Goal: Task Accomplishment & Management: Manage account settings

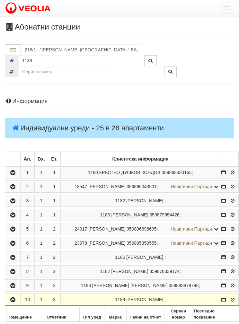
scroll to position [300, 0]
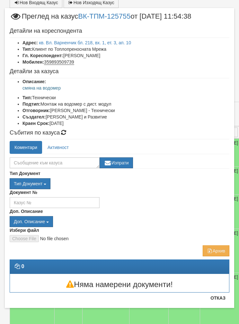
scroll to position [8, 0]
click at [219, 302] on button "Отказ" at bounding box center [218, 298] width 23 height 10
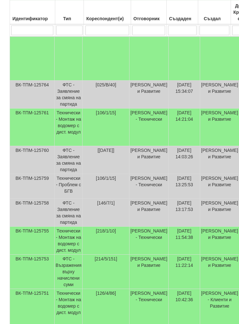
scroll to position [231, 0]
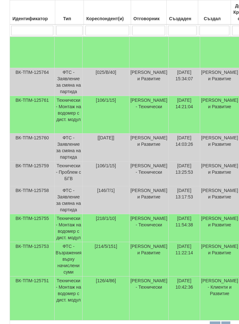
click at [149, 29] on input "search" at bounding box center [148, 31] width 33 height 10
type input "Б"
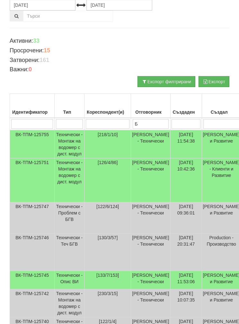
type input "Бй"
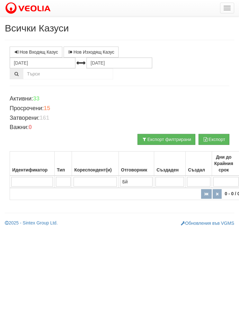
scroll to position [0, 0]
click at [133, 179] on input "Бй" at bounding box center [136, 182] width 32 height 10
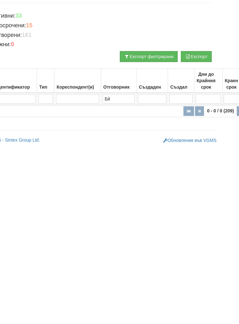
type input "Б"
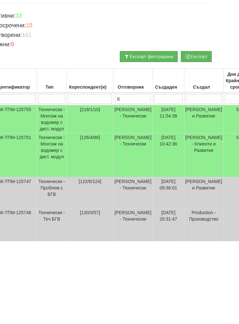
type input "Бо"
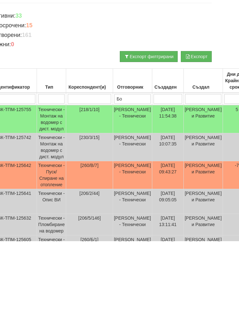
type input "Бой"
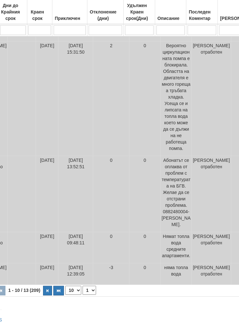
scroll to position [305, 232]
type input "Бой"
click at [66, 295] on select "10 20 30 40" at bounding box center [74, 290] width 16 height 9
select select "40"
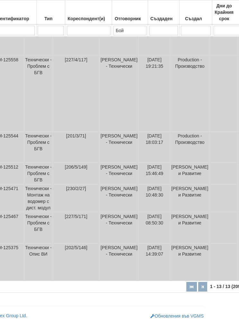
scroll to position [434, 0]
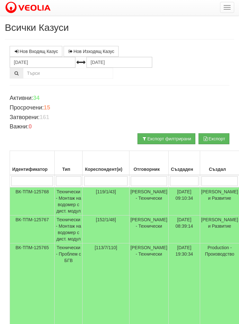
scroll to position [1, 0]
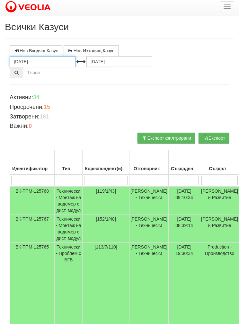
click at [31, 62] on input "[DATE]" at bounding box center [43, 61] width 66 height 11
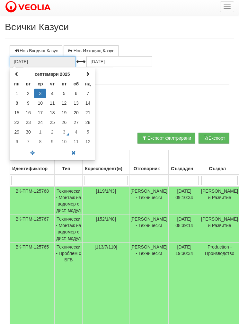
scroll to position [1, 0]
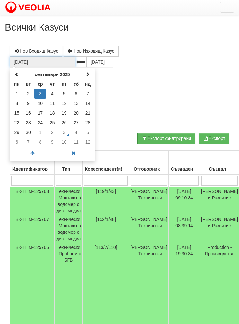
click at [16, 74] on span at bounding box center [16, 74] width 5 height 5
click at [64, 93] on td "1" at bounding box center [64, 94] width 12 height 10
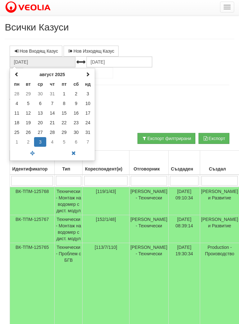
type input "01.08.2025"
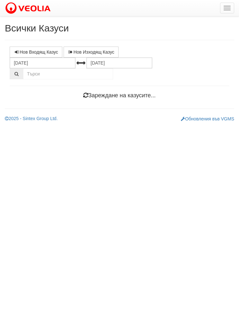
scroll to position [0, 0]
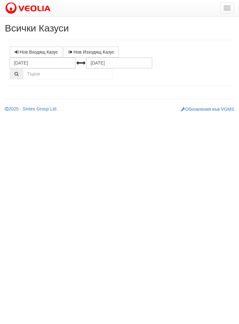
select select "1"
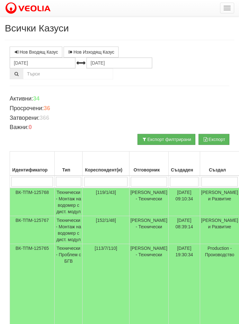
click at [150, 181] on input "search" at bounding box center [149, 182] width 36 height 10
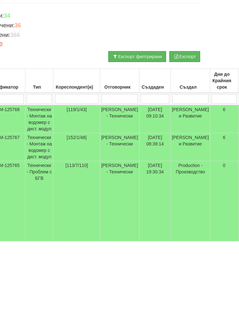
type input "Б"
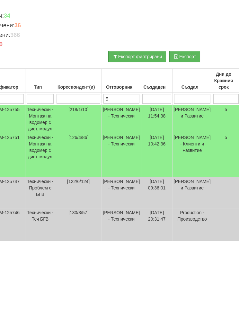
type input "Бо"
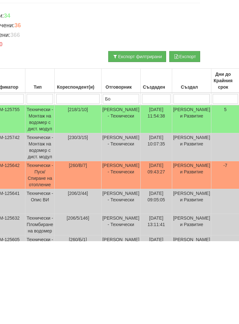
type input "Бой"
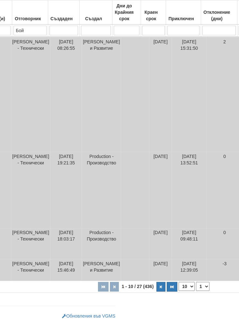
scroll to position [330, 119]
type input "Бой"
click at [179, 289] on select "10 20 30 40" at bounding box center [187, 286] width 16 height 9
select select "40"
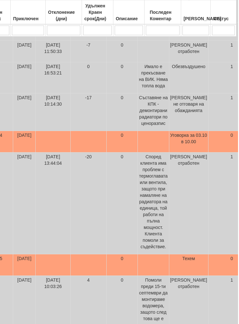
scroll to position [517, 275]
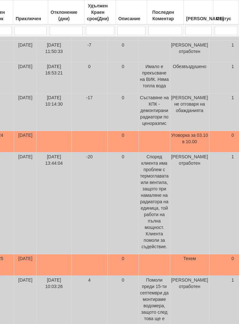
click at [107, 153] on td "0" at bounding box center [122, 142] width 31 height 22
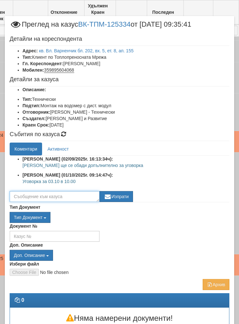
click at [34, 196] on textarea at bounding box center [55, 196] width 90 height 11
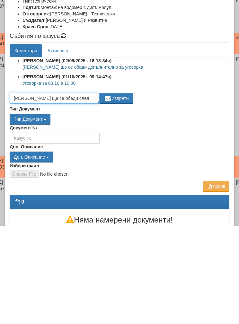
scroll to position [4, 0]
type textarea "Клиента ще се обади след 06.10 за допълнитена уговорка"
click at [114, 191] on button "Изпрати" at bounding box center [116, 196] width 33 height 11
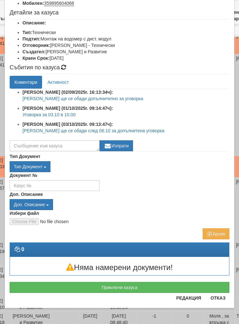
scroll to position [67, 0]
click at [224, 300] on button "Отказ" at bounding box center [218, 298] width 23 height 10
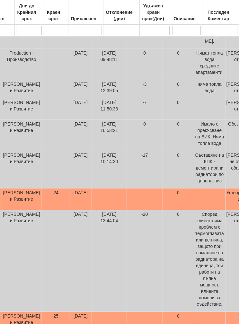
scroll to position [454, 219]
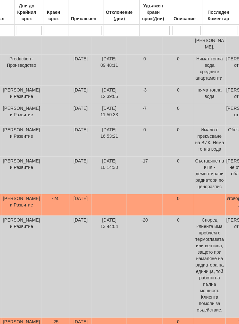
click at [69, 157] on td "[DATE]" at bounding box center [80, 141] width 23 height 31
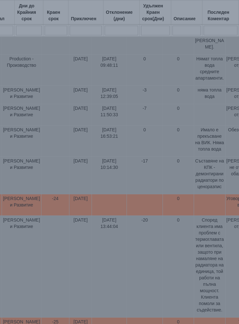
select select "1"
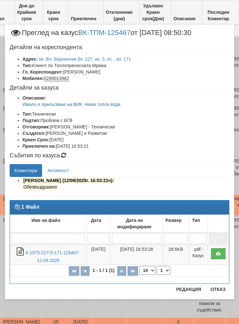
click at [217, 293] on button "Отказ" at bounding box center [218, 289] width 23 height 10
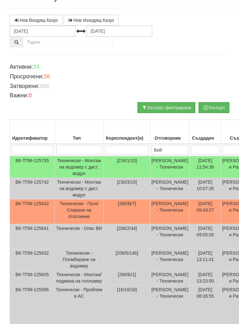
scroll to position [0, 0]
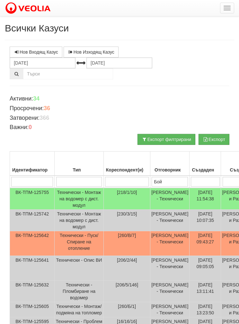
click at [63, 201] on td "Технически - Монтаж на водомер с дист. модул" at bounding box center [79, 199] width 49 height 22
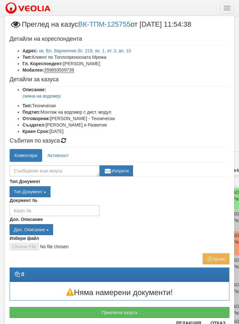
click at [126, 49] on link "кв. Вл. Варненчик бл. 218, вх. 1, ет. 3, ап. 10" at bounding box center [85, 50] width 92 height 5
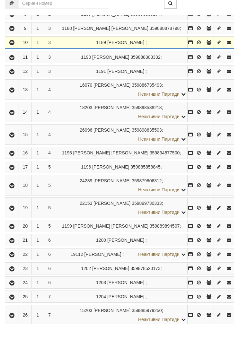
scroll to position [276, 0]
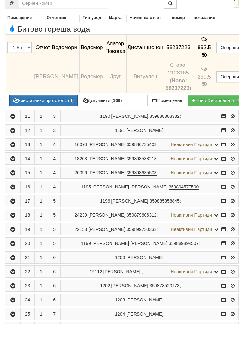
click at [36, 119] on button "Констативни протоколи ( 4 )" at bounding box center [43, 124] width 68 height 11
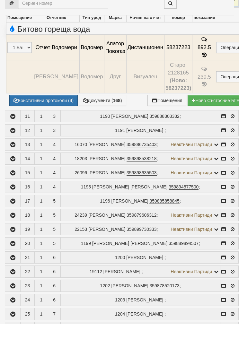
select select "1"
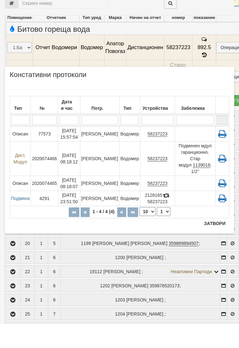
click at [215, 243] on button "Затвори" at bounding box center [214, 248] width 29 height 10
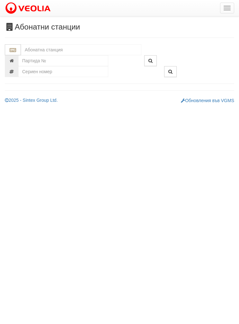
click at [224, 12] on button "button" at bounding box center [227, 8] width 14 height 11
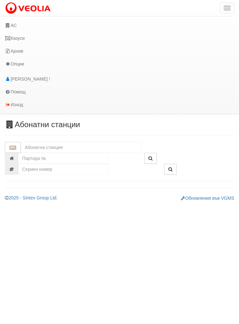
click at [20, 39] on link "Казуси" at bounding box center [116, 38] width 232 height 13
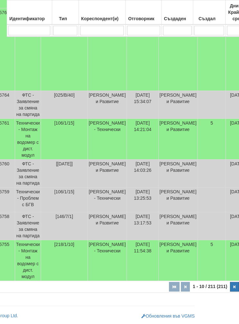
scroll to position [305, 0]
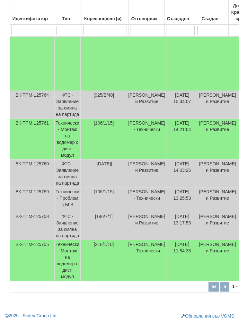
click at [71, 260] on td "Технически - Монтаж на водомер с дист. модул" at bounding box center [68, 260] width 26 height 41
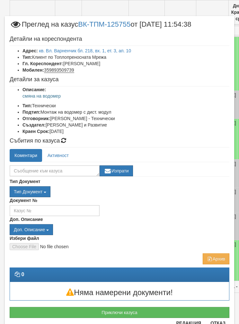
click at [68, 49] on link "кв. Вл. Варненчик бл. 218, вх. 1, ет. 3, ап. 10" at bounding box center [85, 50] width 92 height 5
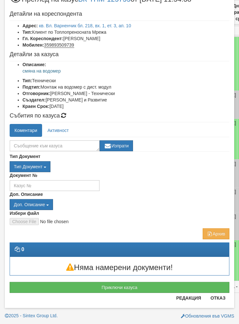
scroll to position [25, 0]
click at [98, 259] on div "Няма намерени документи!" at bounding box center [119, 266] width 229 height 18
click at [50, 286] on button "Приключи казуса" at bounding box center [120, 287] width 220 height 11
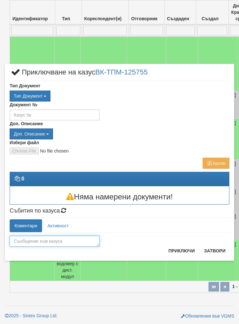
click at [32, 240] on textarea at bounding box center [55, 241] width 90 height 11
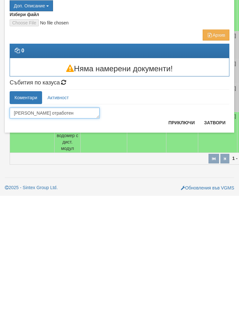
type textarea "[PERSON_NAME] отработен"
click at [181, 246] on button "Приключи" at bounding box center [182, 251] width 34 height 10
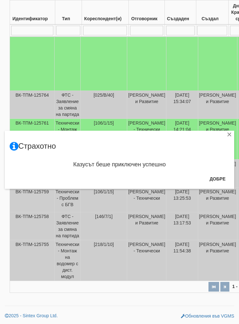
click at [219, 179] on button "Добре" at bounding box center [218, 179] width 24 height 10
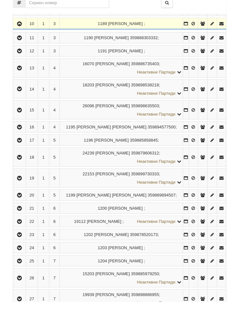
scroll to position [276, 0]
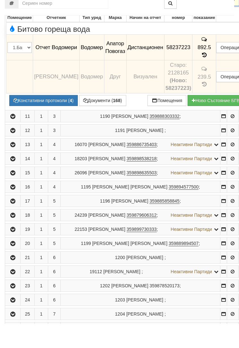
click at [0, 0] on button "Подмяна" at bounding box center [0, 0] width 0 height 0
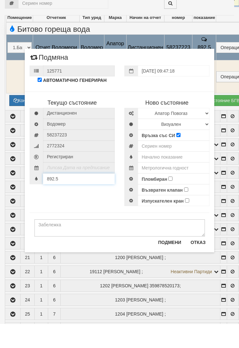
click at [74, 198] on input "892.5" at bounding box center [79, 203] width 72 height 11
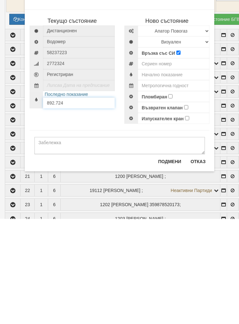
type input "892.724"
click at [157, 131] on select "Избери Марка и модел Апатор Повогаз Друг Кундис Радио Сименс Визуален Сименс Ра…" at bounding box center [174, 136] width 72 height 11
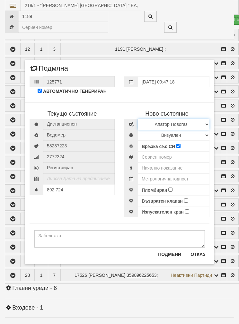
select select "ed08aeea-bb71-eb11-810c-b7de96689bdf"
click at [152, 136] on select "Визуален Дистанционен Изолирана линия БГВ Няма Oтклонение БГВ Няма Щранг БГВ" at bounding box center [174, 135] width 72 height 11
select select "2"
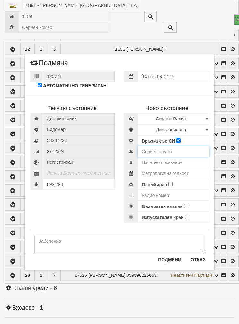
click at [152, 150] on input "number" at bounding box center [174, 151] width 72 height 11
type input "52951878"
click at [154, 160] on input "text" at bounding box center [174, 162] width 72 height 11
type input "0.0"
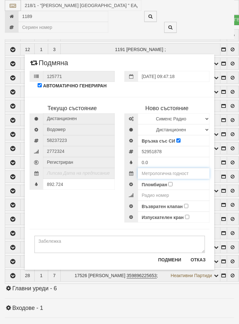
click at [151, 170] on input "text" at bounding box center [174, 173] width 72 height 11
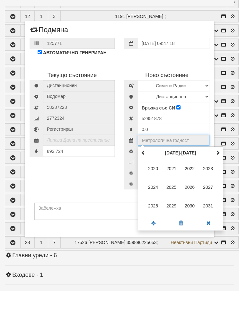
click at [216, 184] on span at bounding box center [218, 186] width 5 height 5
click at [169, 212] on span "2035" at bounding box center [171, 220] width 17 height 17
type input "2035"
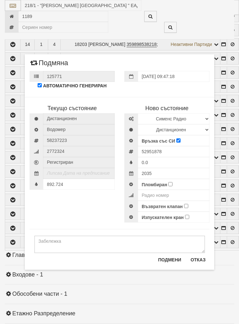
click at [172, 183] on input "Пломбиран" at bounding box center [170, 184] width 4 height 4
checkbox input "true"
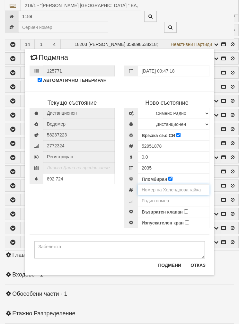
click at [152, 188] on input "number" at bounding box center [174, 190] width 72 height 11
click at [154, 187] on input "number" at bounding box center [174, 190] width 72 height 11
type input "0002082"
click at [155, 198] on input "number" at bounding box center [174, 200] width 72 height 11
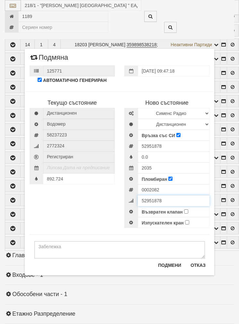
click at [182, 206] on input "52951878" at bounding box center [174, 200] width 72 height 11
type input "52951878"
click at [188, 210] on input "Възвратен клапан" at bounding box center [186, 212] width 4 height 4
checkbox input "true"
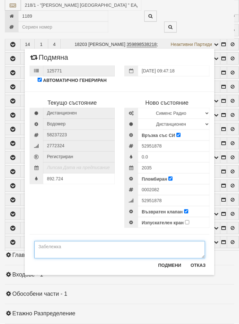
click at [76, 248] on textarea at bounding box center [119, 249] width 171 height 17
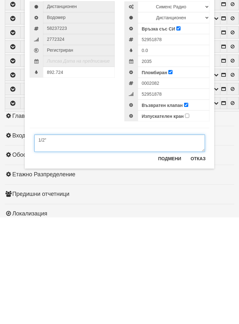
type textarea "1/2”"
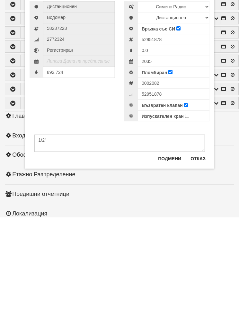
click at [168, 260] on button "Подмени" at bounding box center [169, 265] width 31 height 10
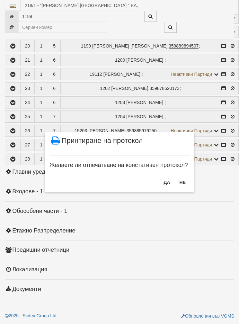
click at [184, 180] on button "НЕ" at bounding box center [183, 182] width 14 height 10
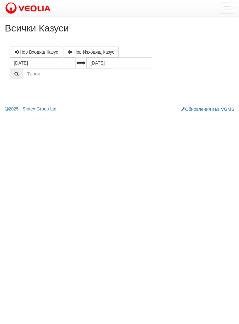
select select "1"
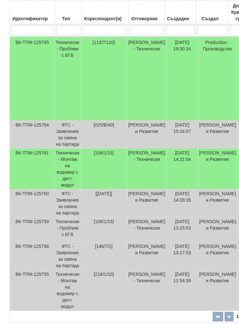
scroll to position [279, 0]
